Goal: Information Seeking & Learning: Learn about a topic

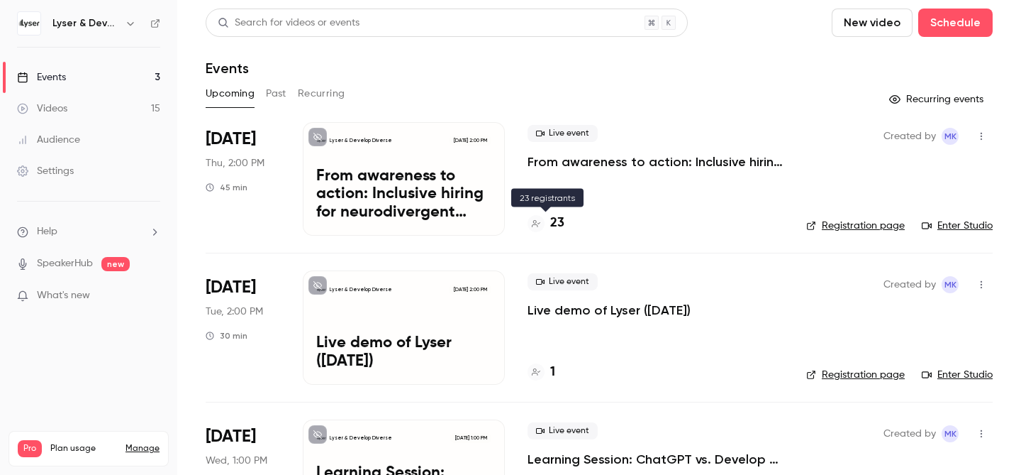
click at [561, 221] on h4 "23" at bounding box center [557, 223] width 14 height 19
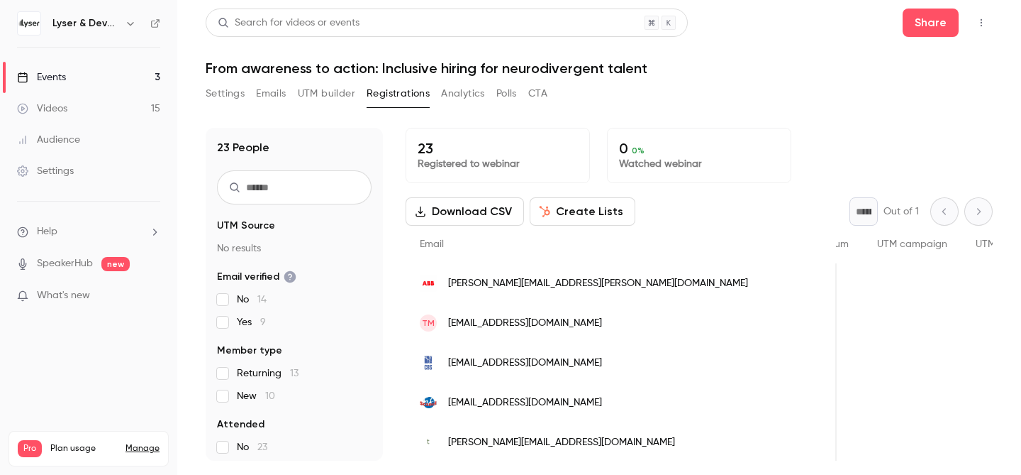
click at [61, 69] on link "Events 3" at bounding box center [88, 77] width 177 height 31
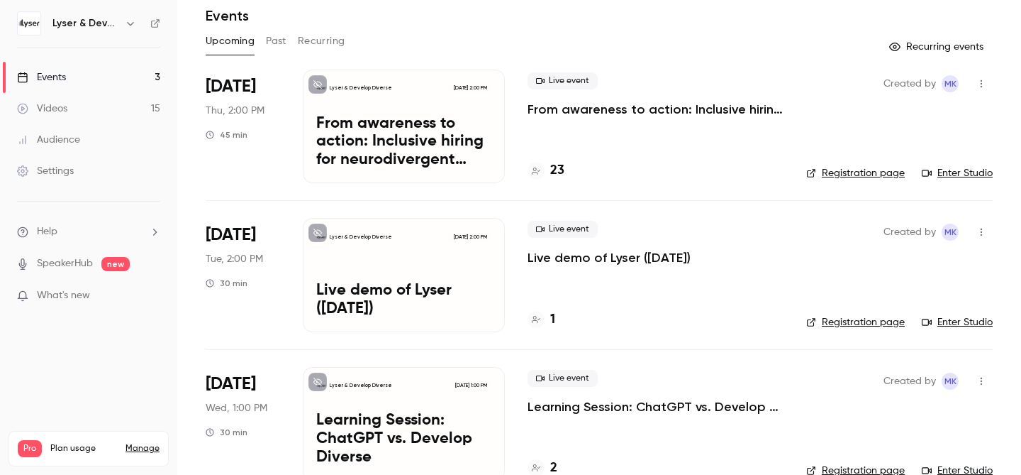
scroll to position [84, 0]
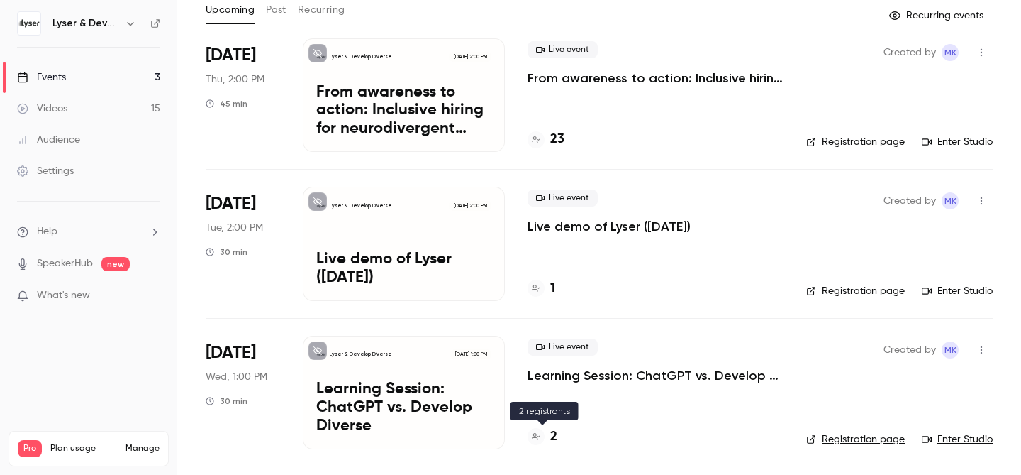
click at [554, 437] on h4 "2" at bounding box center [553, 436] width 7 height 19
